Goal: Task Accomplishment & Management: Complete application form

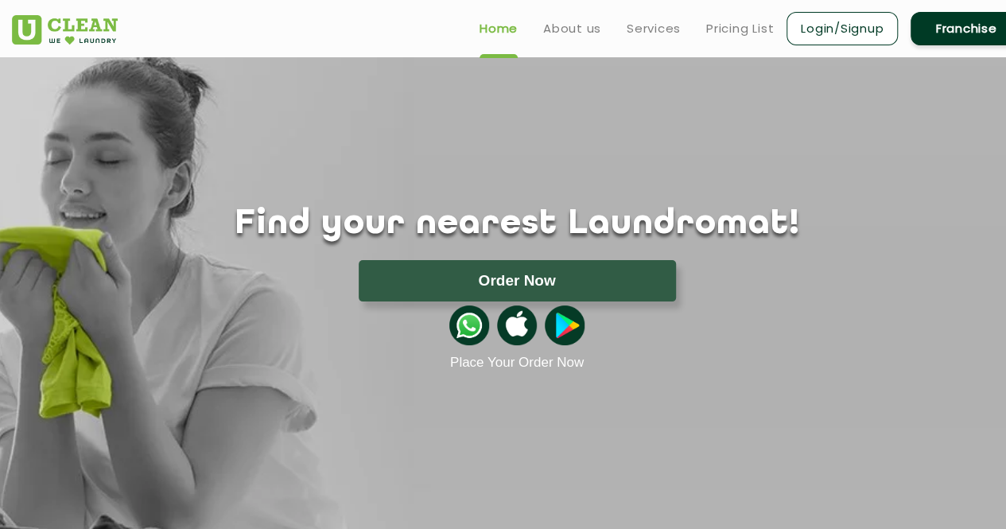
click at [844, 25] on link "Login/Signup" at bounding box center [841, 28] width 111 height 33
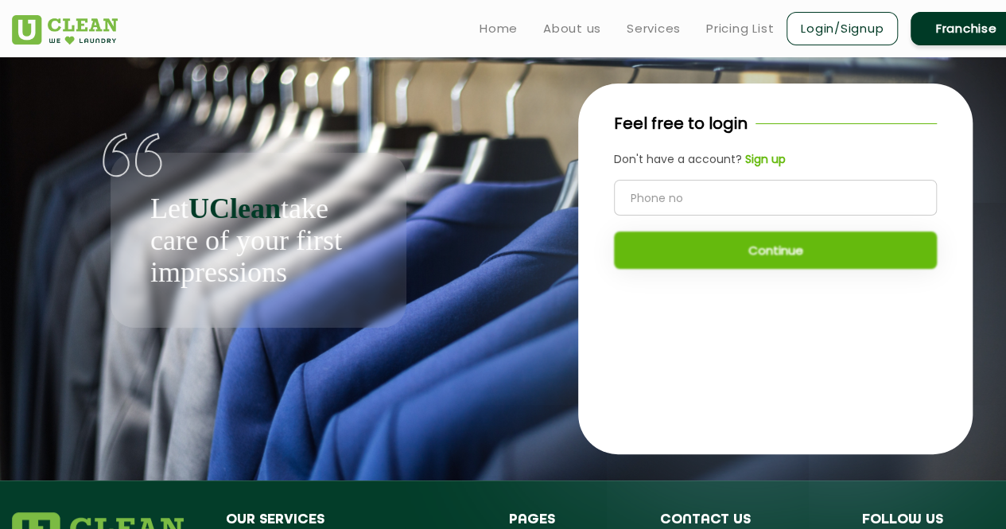
click at [980, 37] on link "Franchise" at bounding box center [965, 28] width 111 height 33
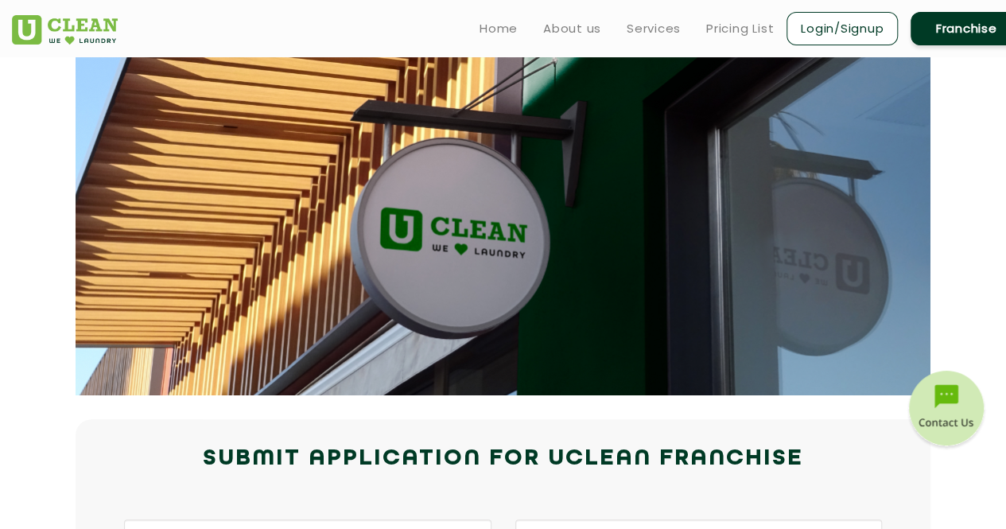
drag, startPoint x: 984, startPoint y: 1, endPoint x: 80, endPoint y: 470, distance: 1019.2
click at [80, 470] on h2 "Submit Application for UCLEAN FRANCHISE" at bounding box center [503, 459] width 1010 height 38
